Goal: Information Seeking & Learning: Compare options

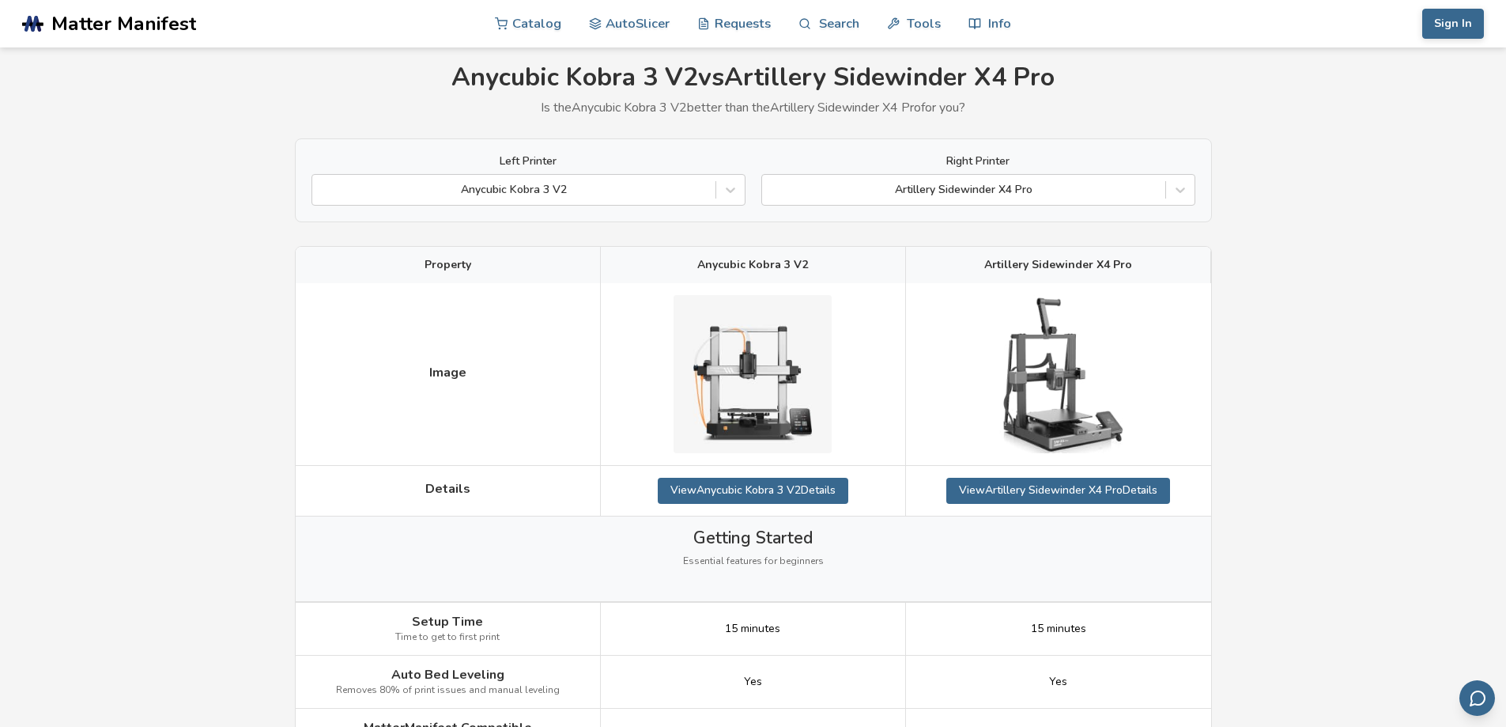
scroll to position [79, 0]
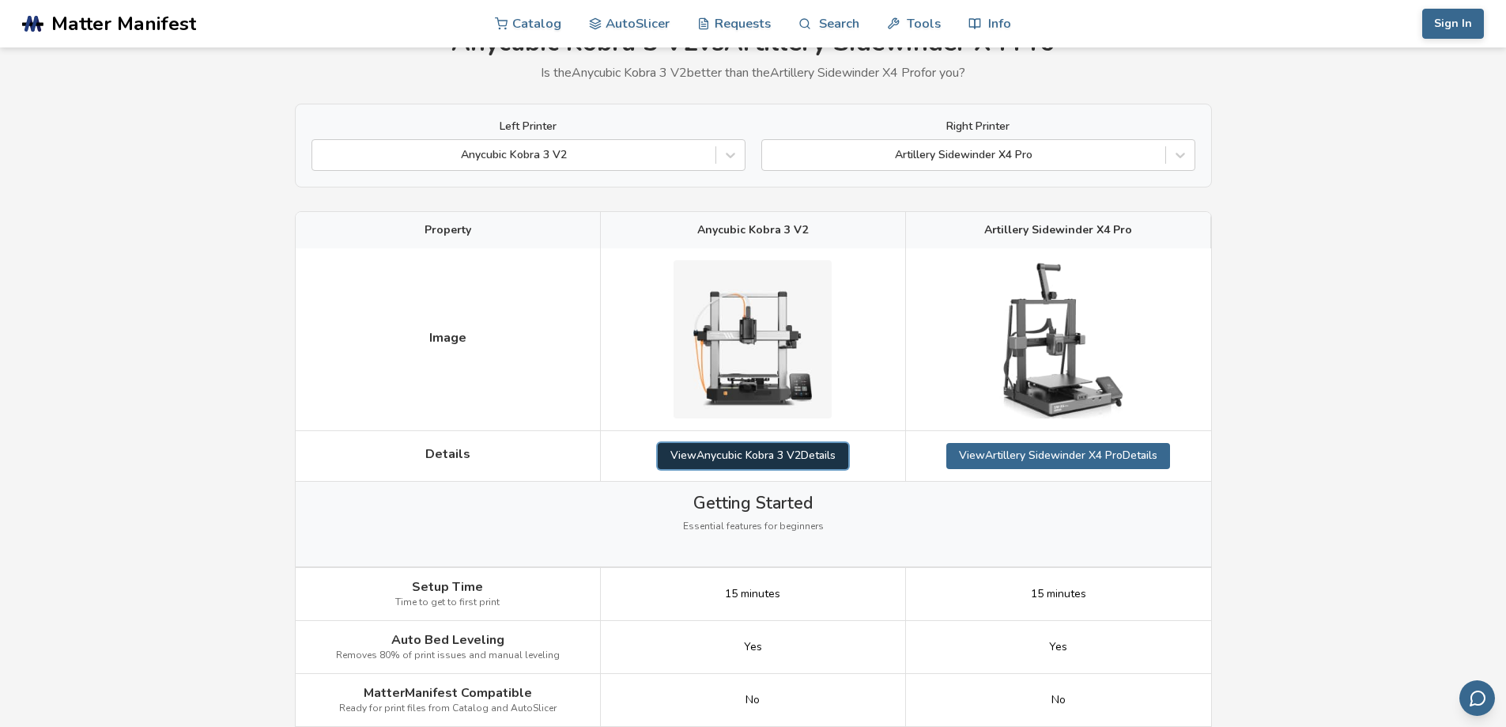
click at [837, 454] on link "View Anycubic Kobra 3 V2 Details" at bounding box center [753, 455] width 191 height 25
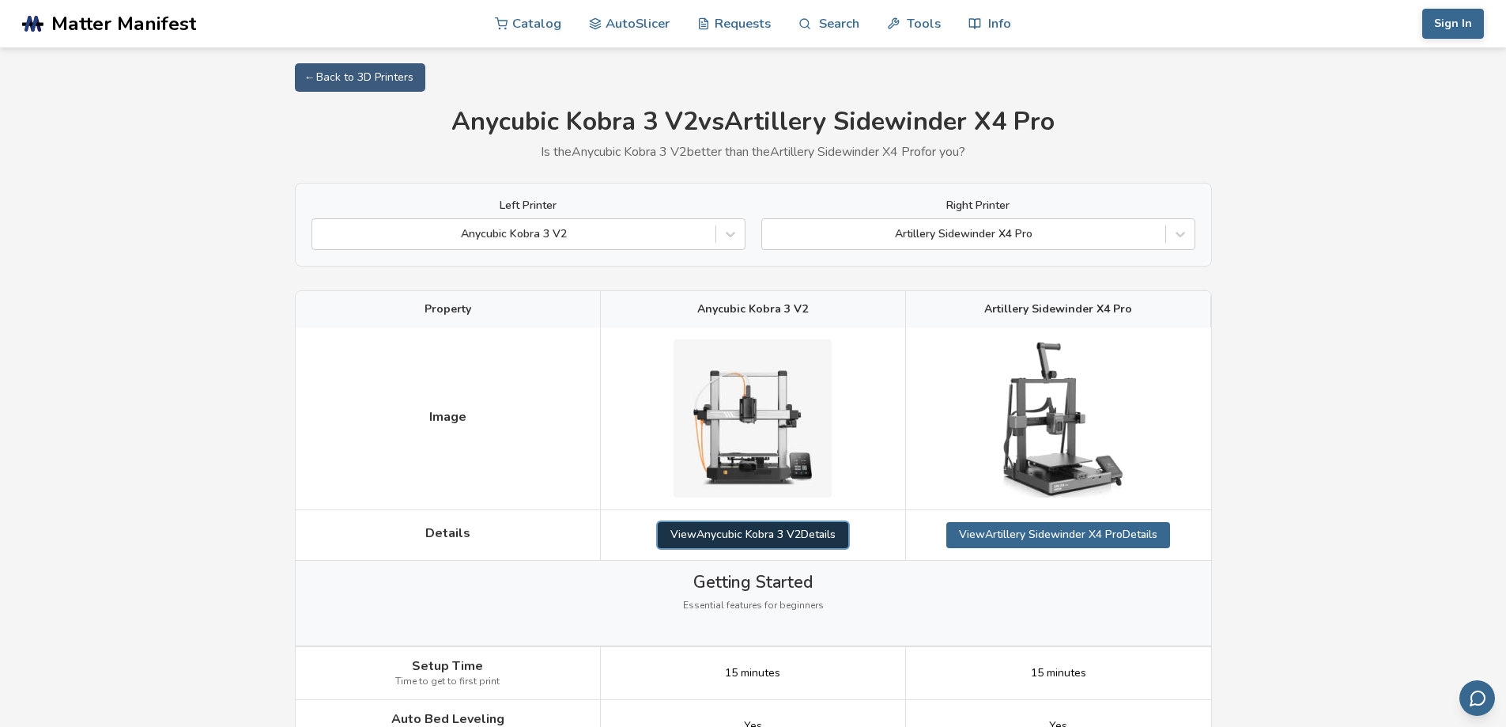
click at [832, 539] on link "View Anycubic Kobra 3 V2 Details" at bounding box center [753, 534] width 191 height 25
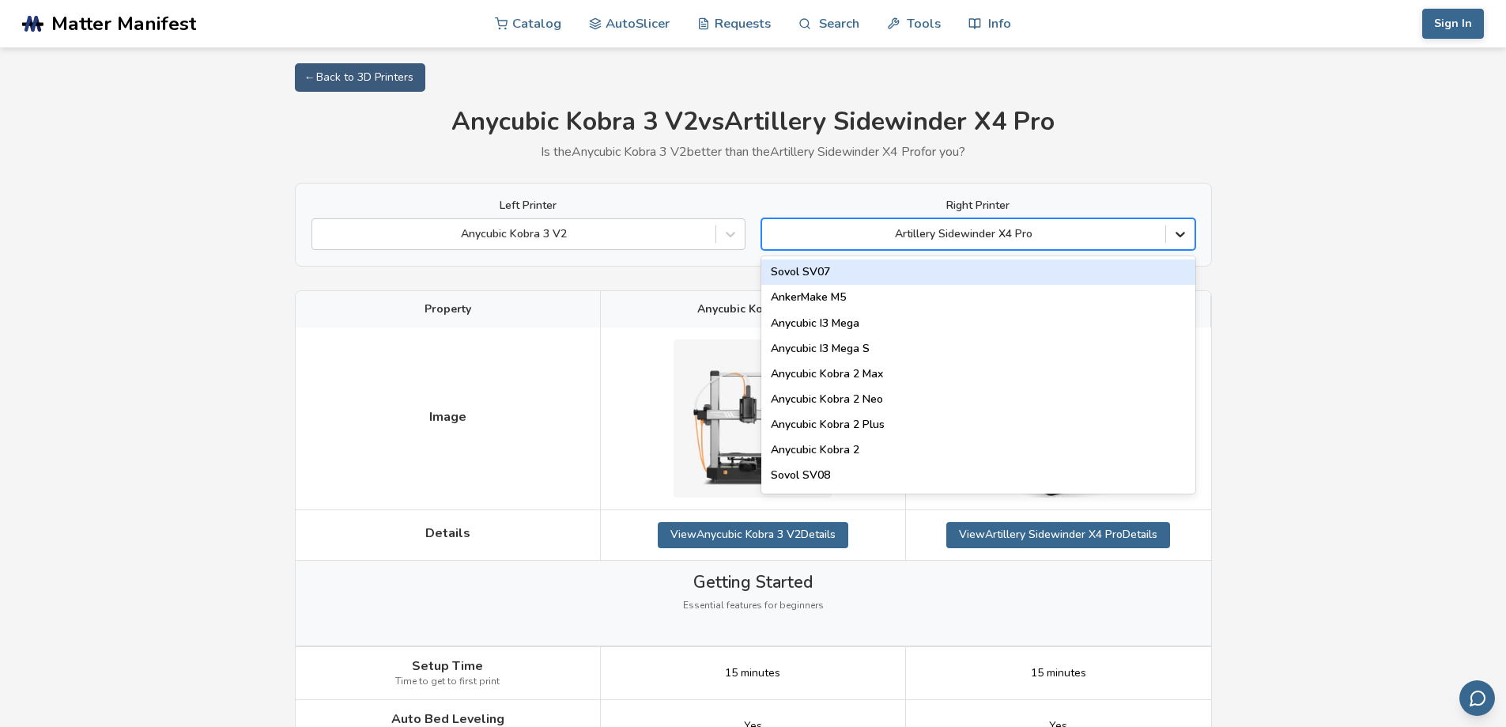
click at [1183, 240] on icon at bounding box center [1180, 234] width 16 height 16
type input "*****"
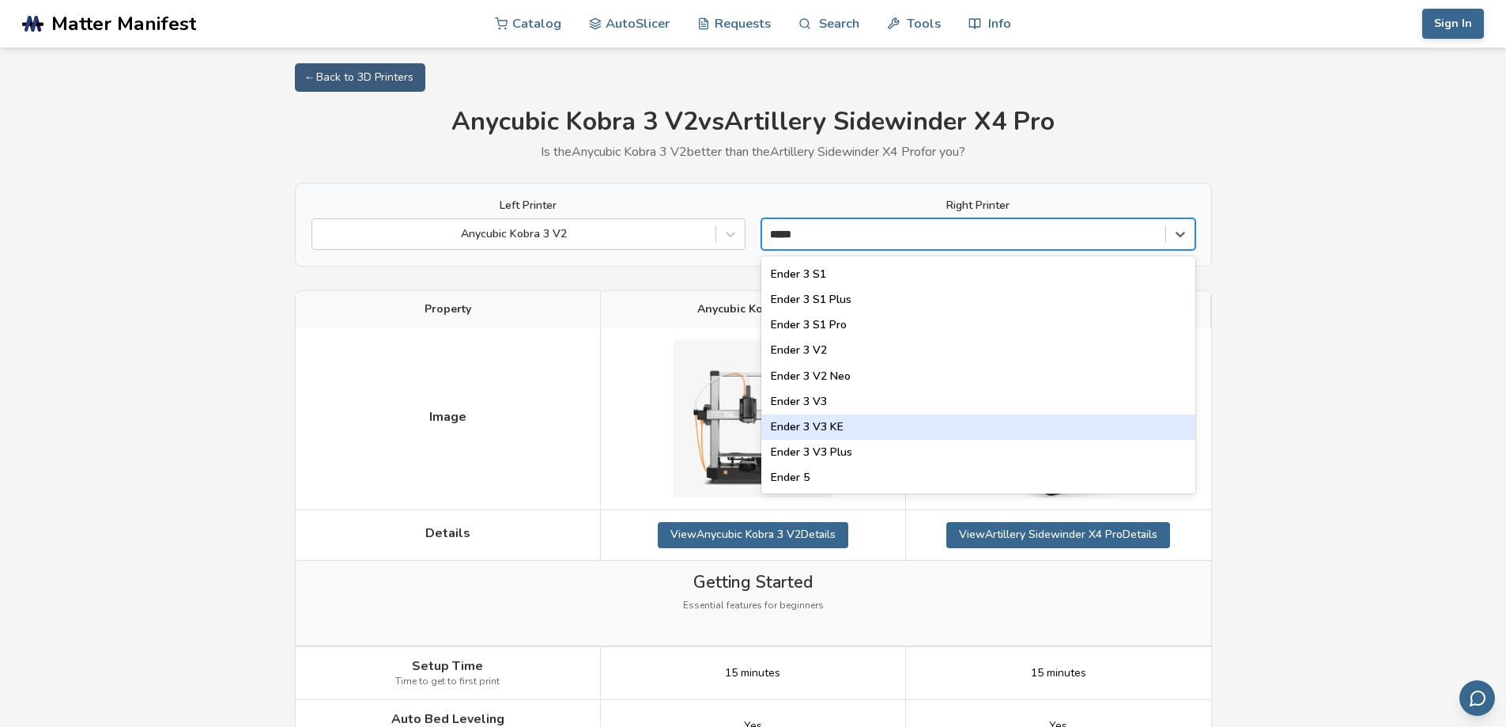
click at [844, 426] on div "Ender 3 V3 KE" at bounding box center [978, 426] width 434 height 25
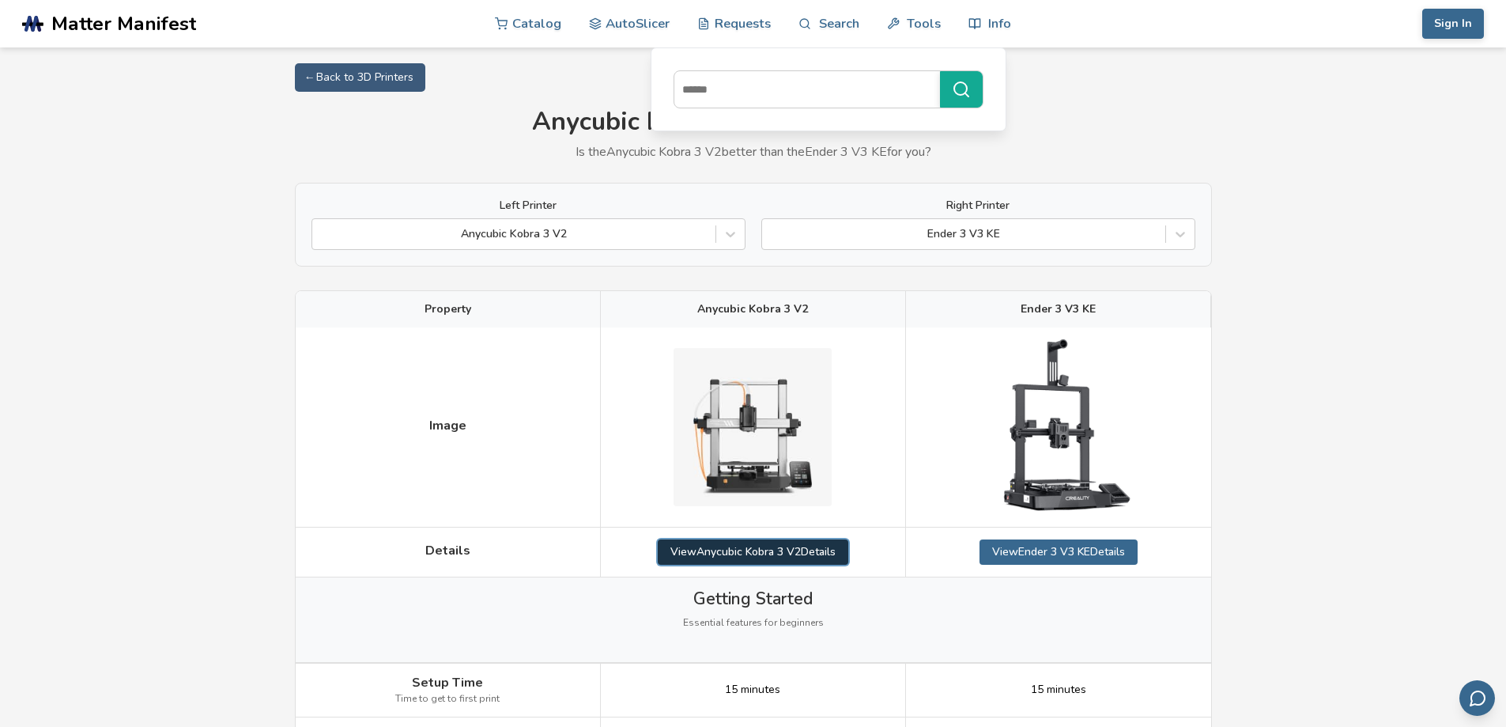
click at [719, 555] on link "View Anycubic Kobra 3 V2 Details" at bounding box center [753, 551] width 191 height 25
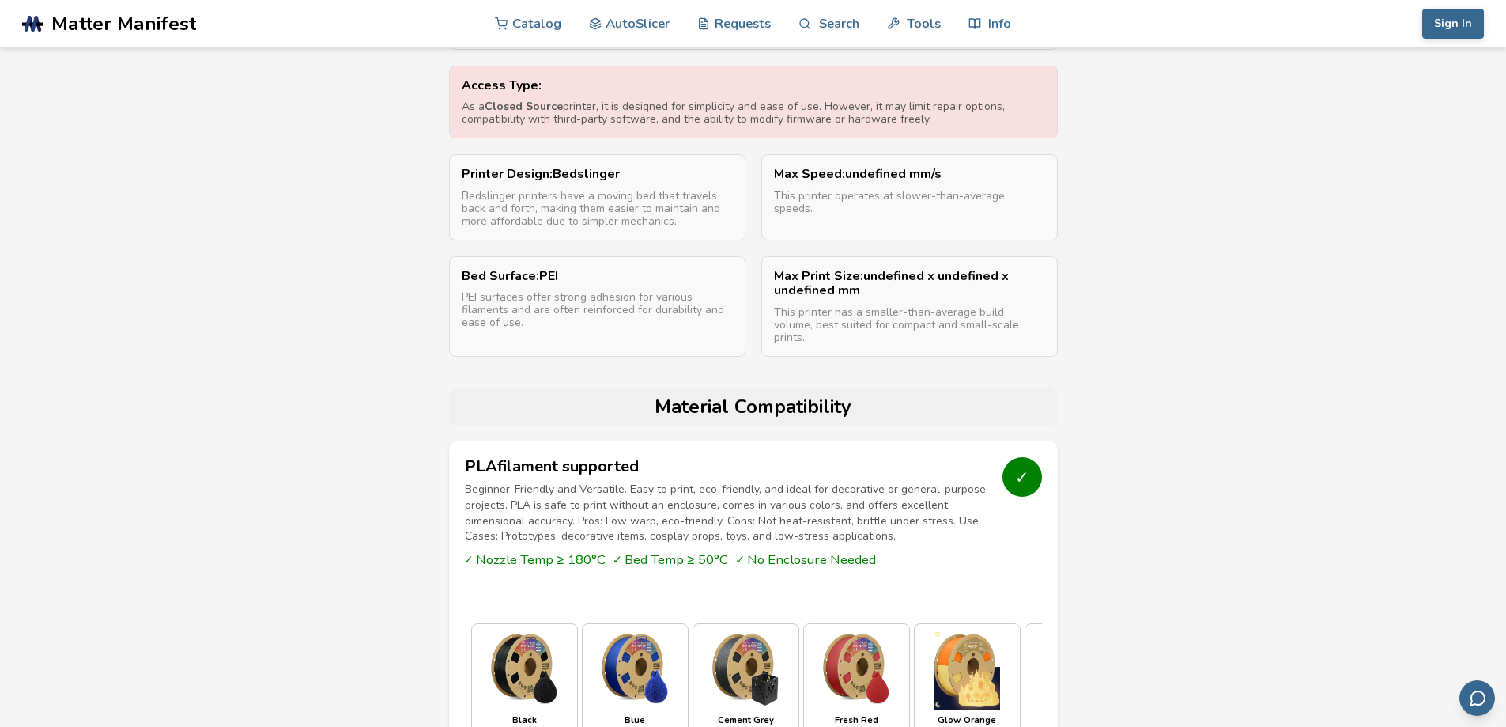
scroll to position [1028, 0]
